Goal: Information Seeking & Learning: Check status

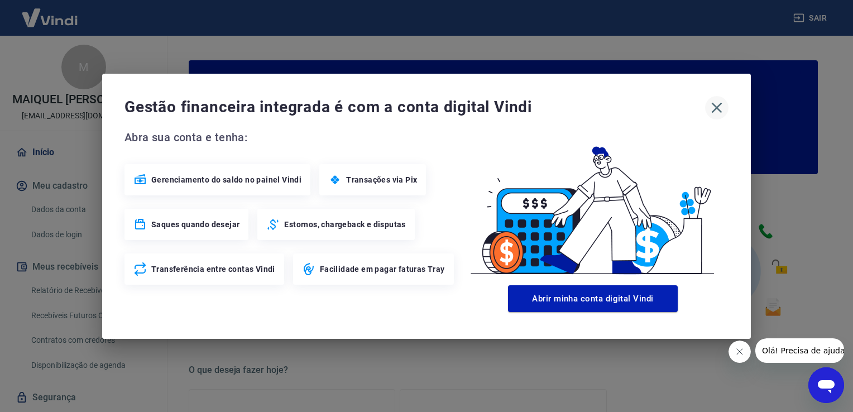
click at [717, 107] on icon "button" at bounding box center [717, 107] width 11 height 11
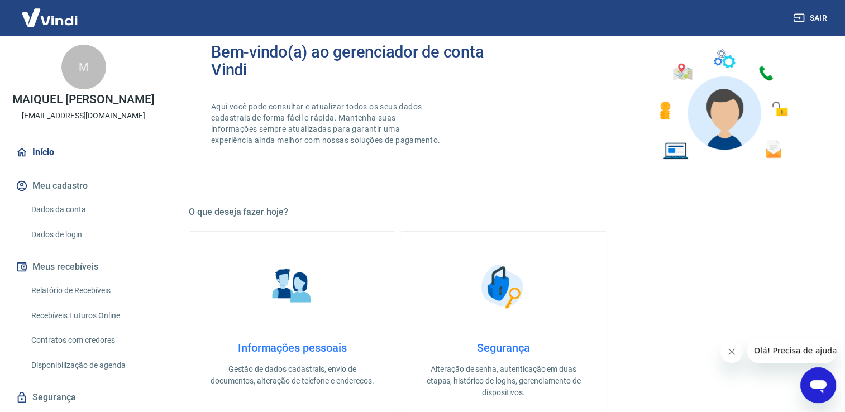
scroll to position [167, 0]
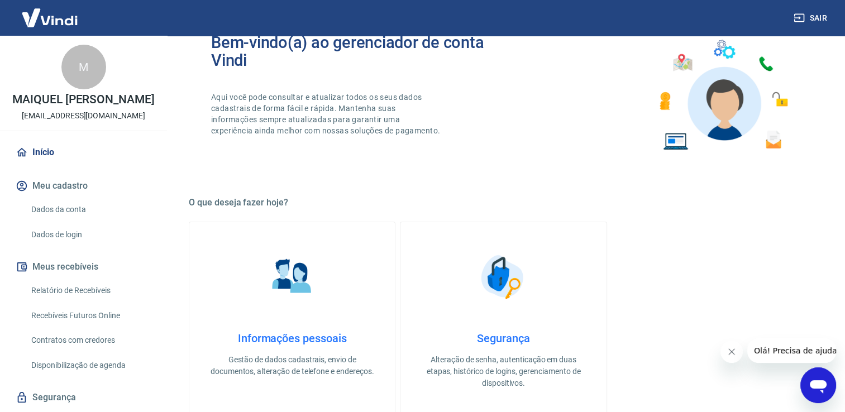
click at [42, 195] on button "Meu cadastro" at bounding box center [83, 186] width 140 height 25
click at [69, 221] on link "Dados da conta" at bounding box center [90, 209] width 127 height 23
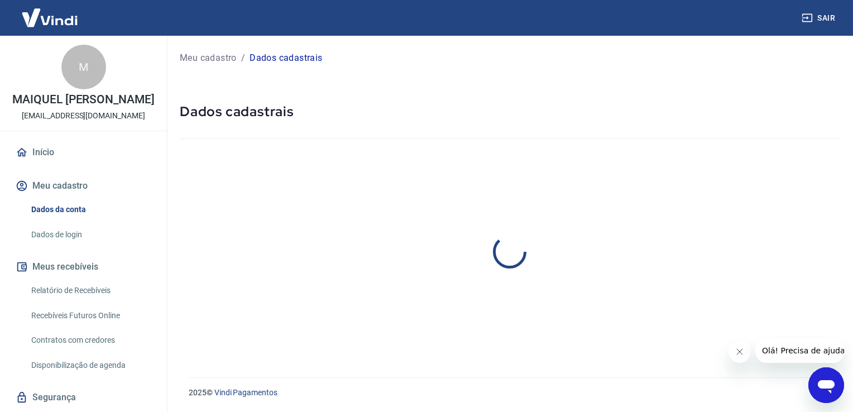
select select "SP"
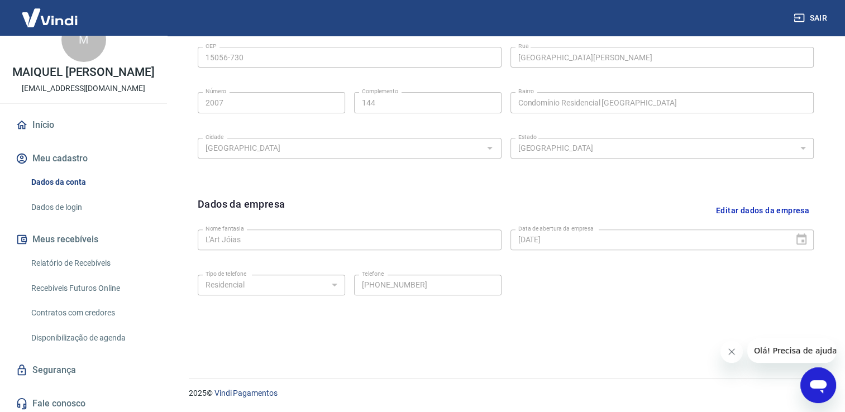
scroll to position [42, 0]
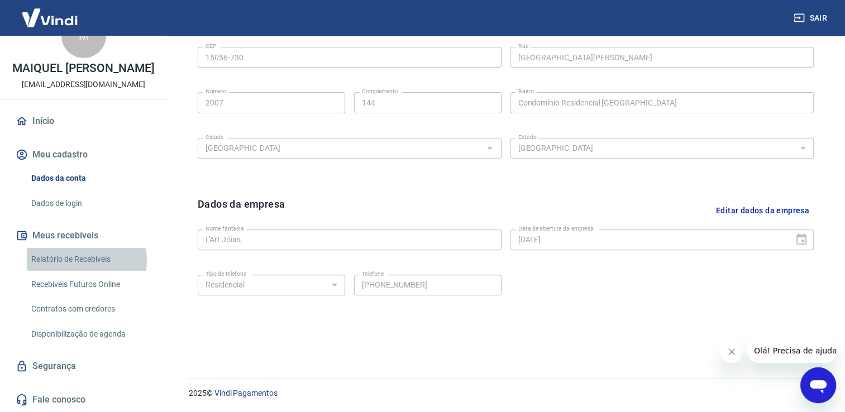
click at [84, 260] on link "Relatório de Recebíveis" at bounding box center [90, 259] width 127 height 23
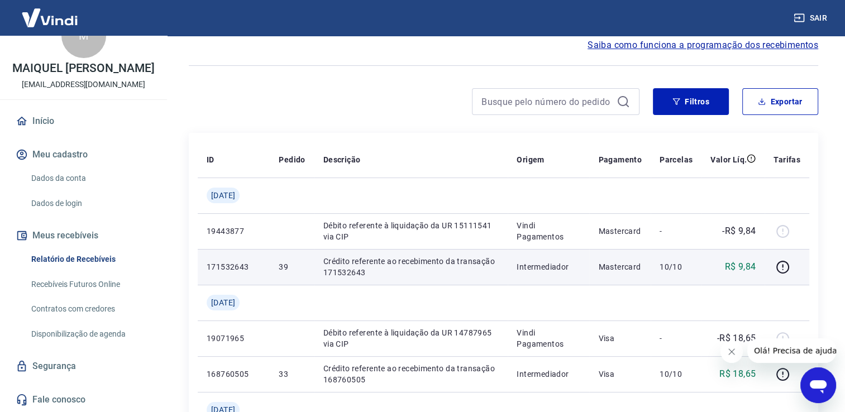
scroll to position [112, 0]
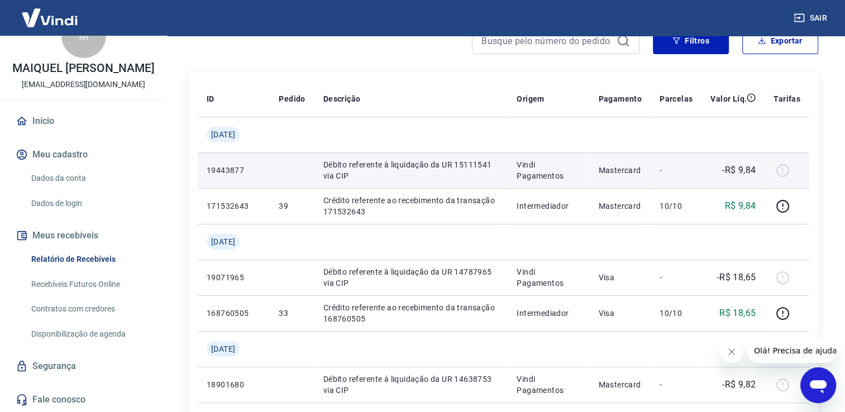
click at [435, 170] on p "Débito referente à liquidação da UR 15111541 via CIP" at bounding box center [411, 170] width 176 height 22
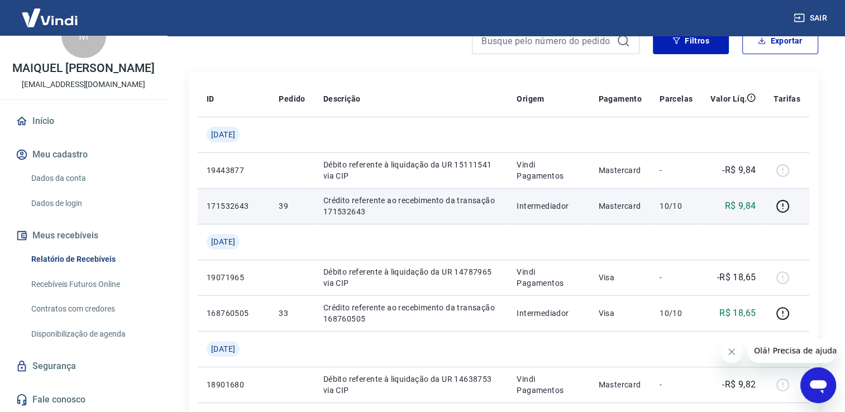
click at [428, 205] on p "Crédito referente ao recebimento da transação 171532643" at bounding box center [411, 206] width 176 height 22
click at [782, 202] on icon "button" at bounding box center [782, 206] width 14 height 14
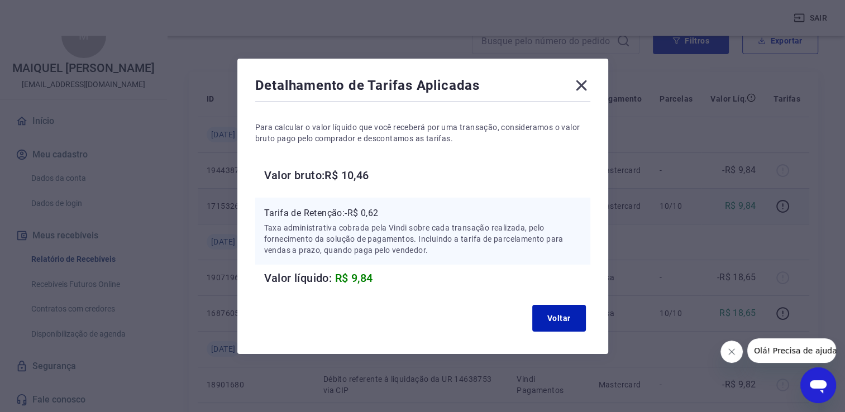
click at [585, 83] on icon at bounding box center [581, 85] width 18 height 18
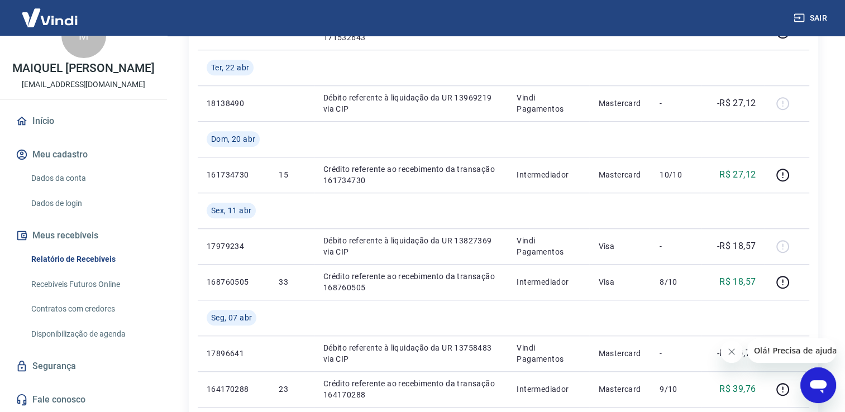
scroll to position [1178, 0]
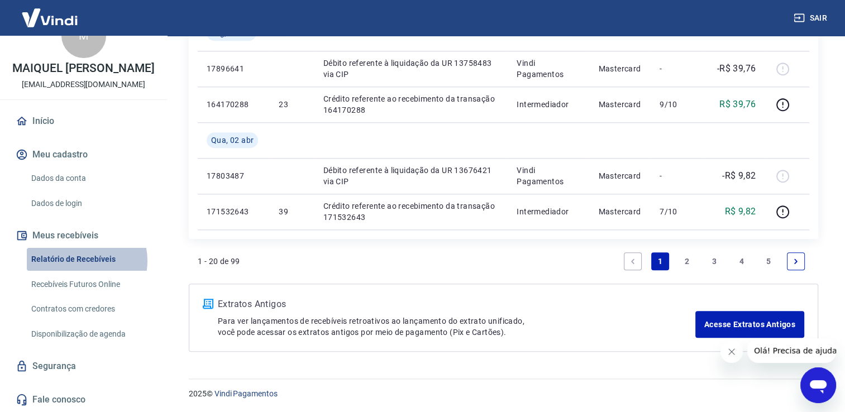
click at [83, 261] on link "Relatório de Recebíveis" at bounding box center [90, 259] width 127 height 23
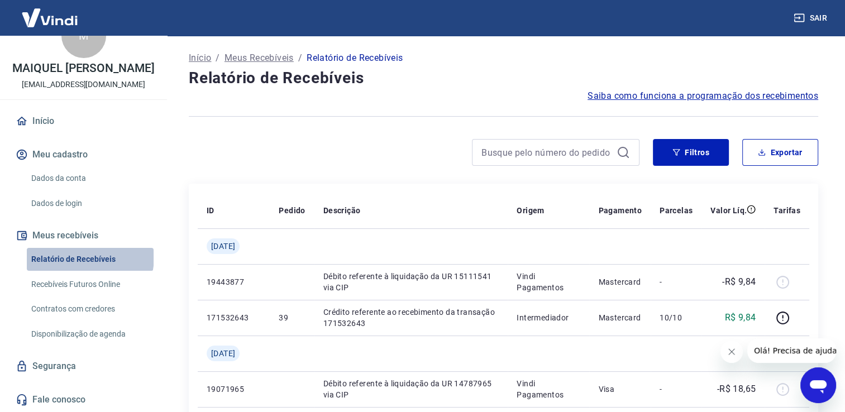
click at [89, 257] on link "Relatório de Recebíveis" at bounding box center [90, 259] width 127 height 23
click at [86, 285] on link "Recebíveis Futuros Online" at bounding box center [90, 284] width 127 height 23
